Goal: Task Accomplishment & Management: Manage account settings

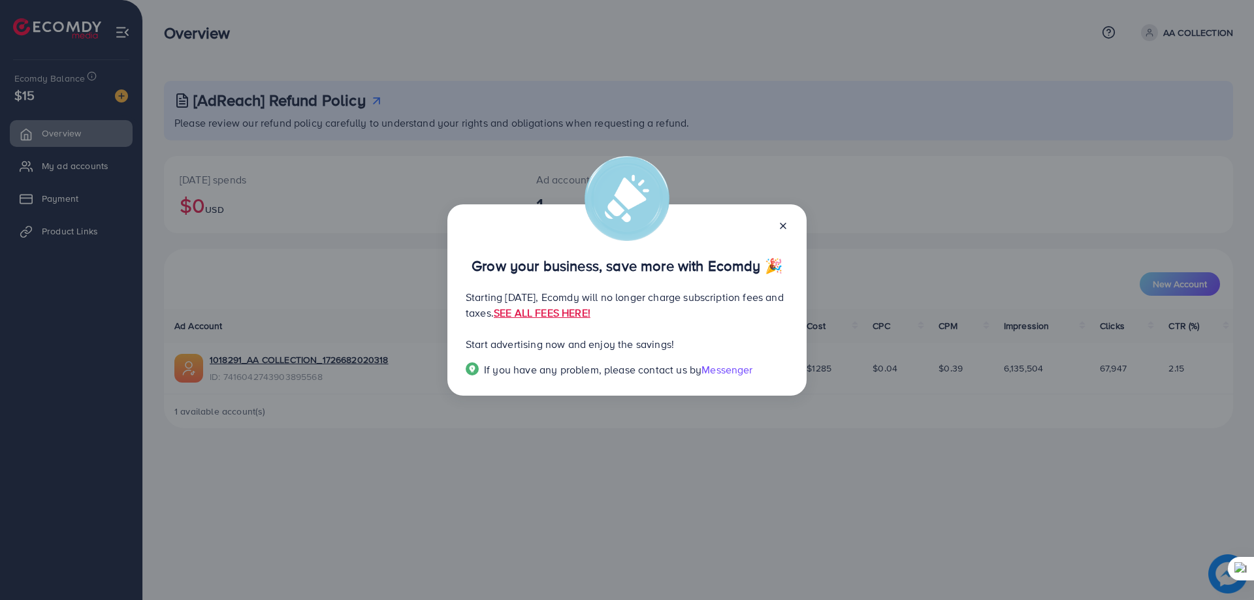
click at [785, 231] on icon at bounding box center [783, 226] width 10 height 10
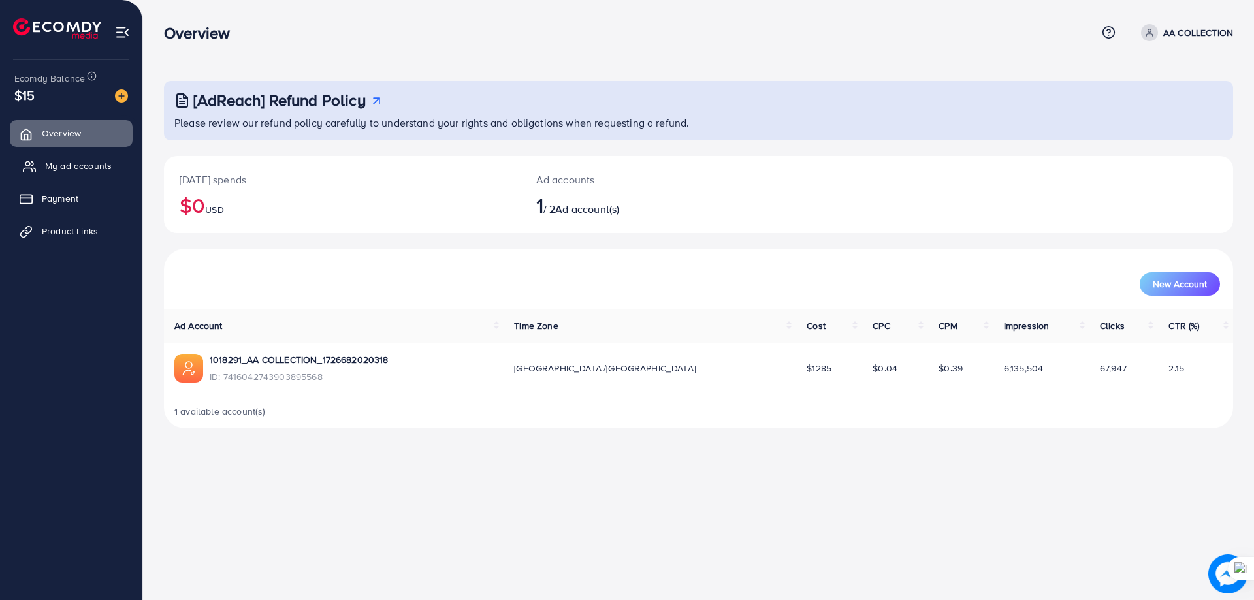
click at [71, 171] on span "My ad accounts" at bounding box center [78, 165] width 67 height 13
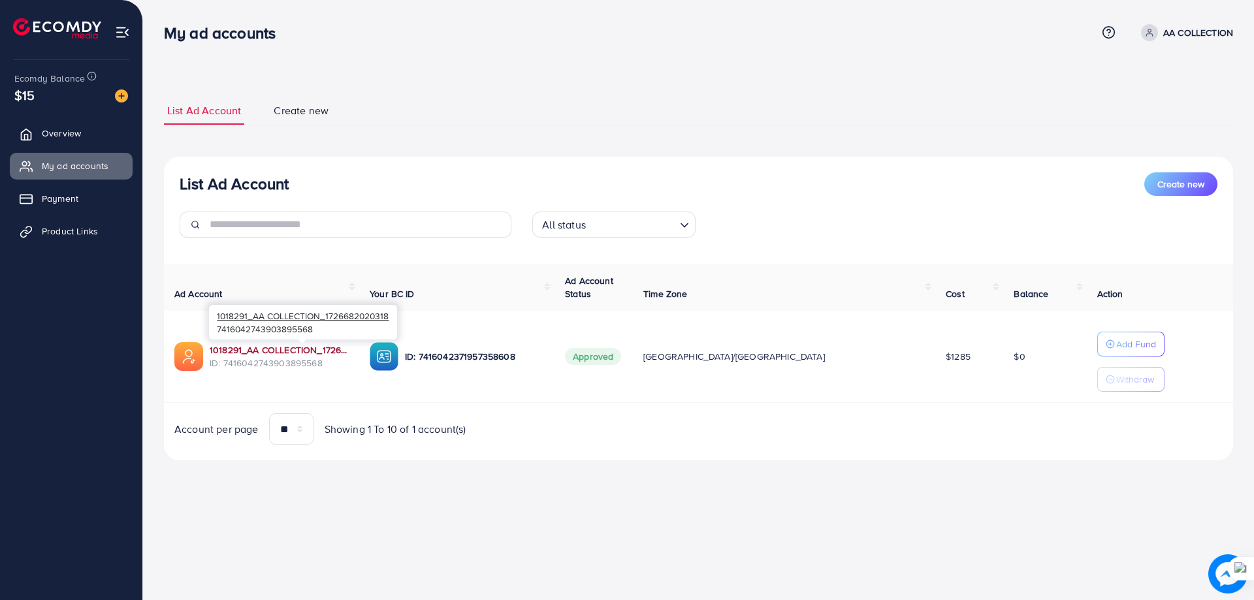
click at [282, 349] on link "1018291_AA COLLECTION_1726682020318" at bounding box center [279, 350] width 139 height 13
click at [299, 346] on link "1018291_AA COLLECTION_1726682020318" at bounding box center [279, 350] width 139 height 13
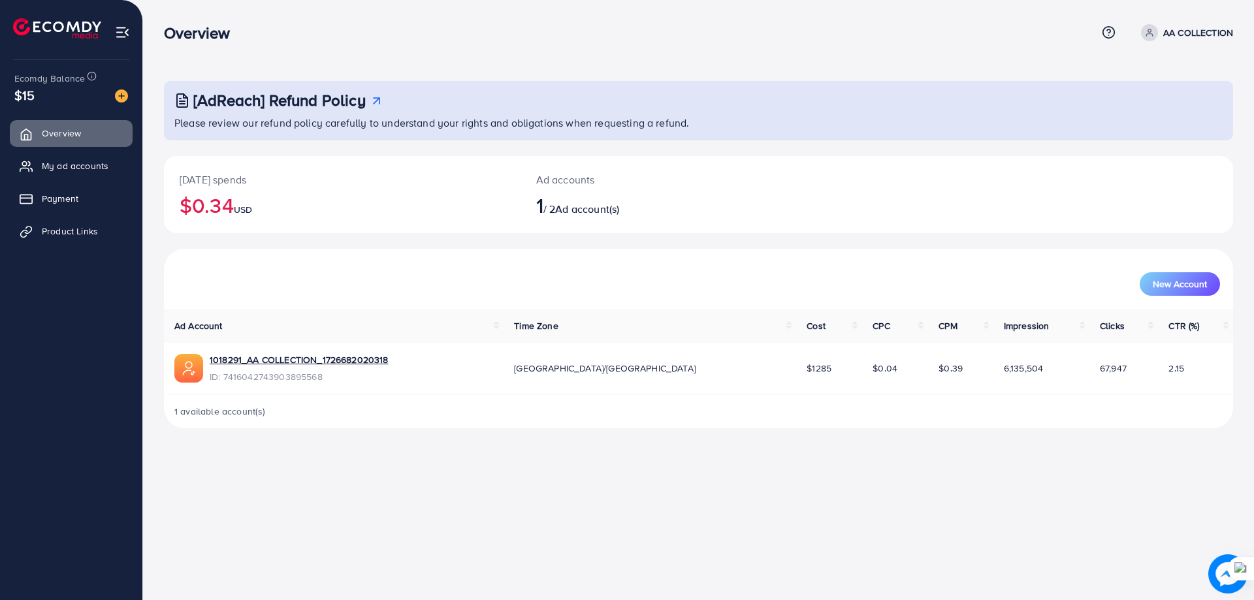
click at [285, 349] on td "1018291_AA COLLECTION_1726682020318 ID: 7416042743903895568" at bounding box center [334, 368] width 340 height 51
click at [283, 363] on link "1018291_AA COLLECTION_1726682020318" at bounding box center [299, 359] width 179 height 13
